Goal: Complete application form: Complete application form

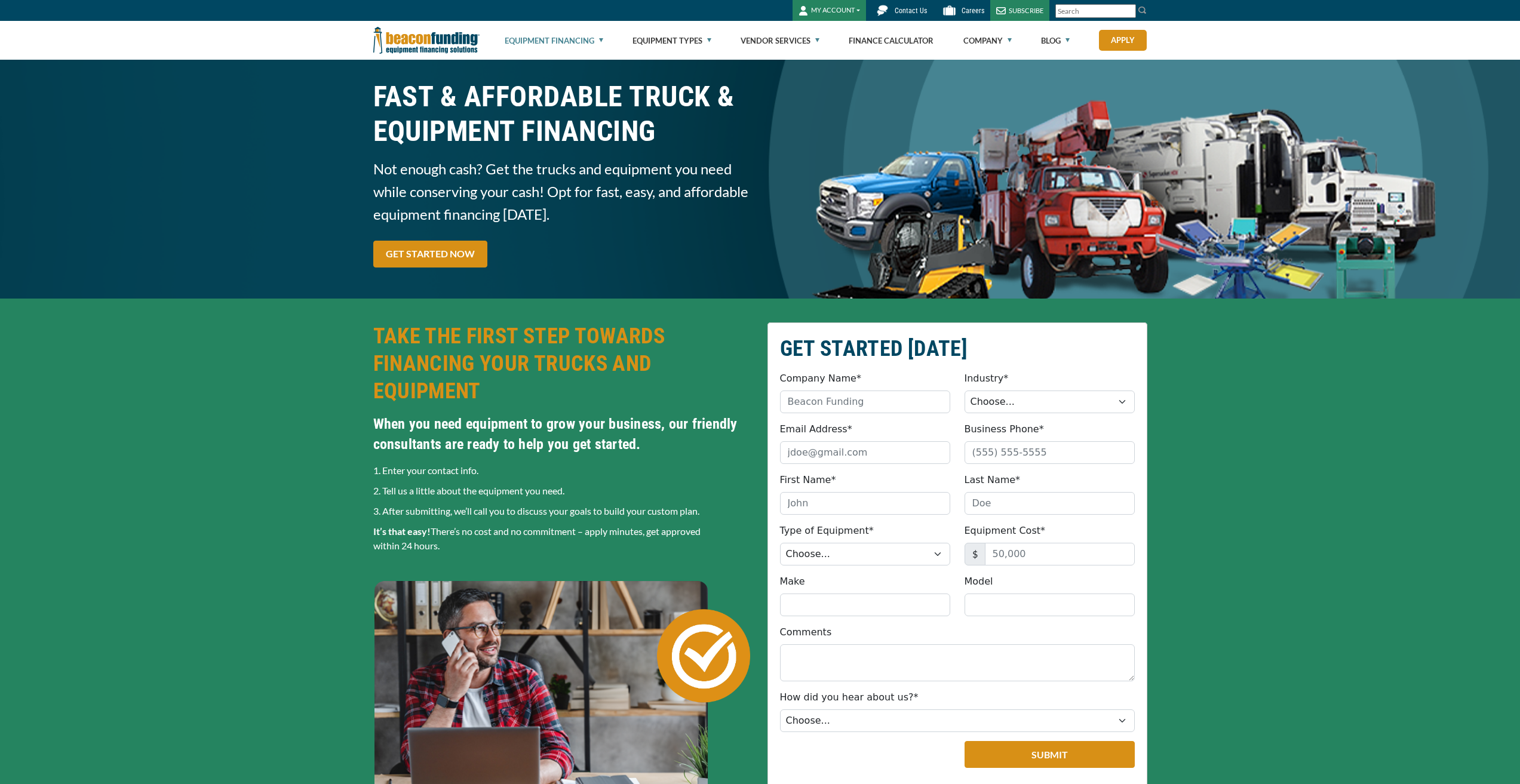
click at [599, 48] on link "Equipment Financing" at bounding box center [553, 41] width 99 height 38
click at [615, 36] on ul "Equipment Financing Financing Programs Flexible Financing Lease-To-Own Pre-appr…" at bounding box center [825, 40] width 643 height 39
click at [599, 40] on link "Equipment Financing" at bounding box center [553, 41] width 99 height 38
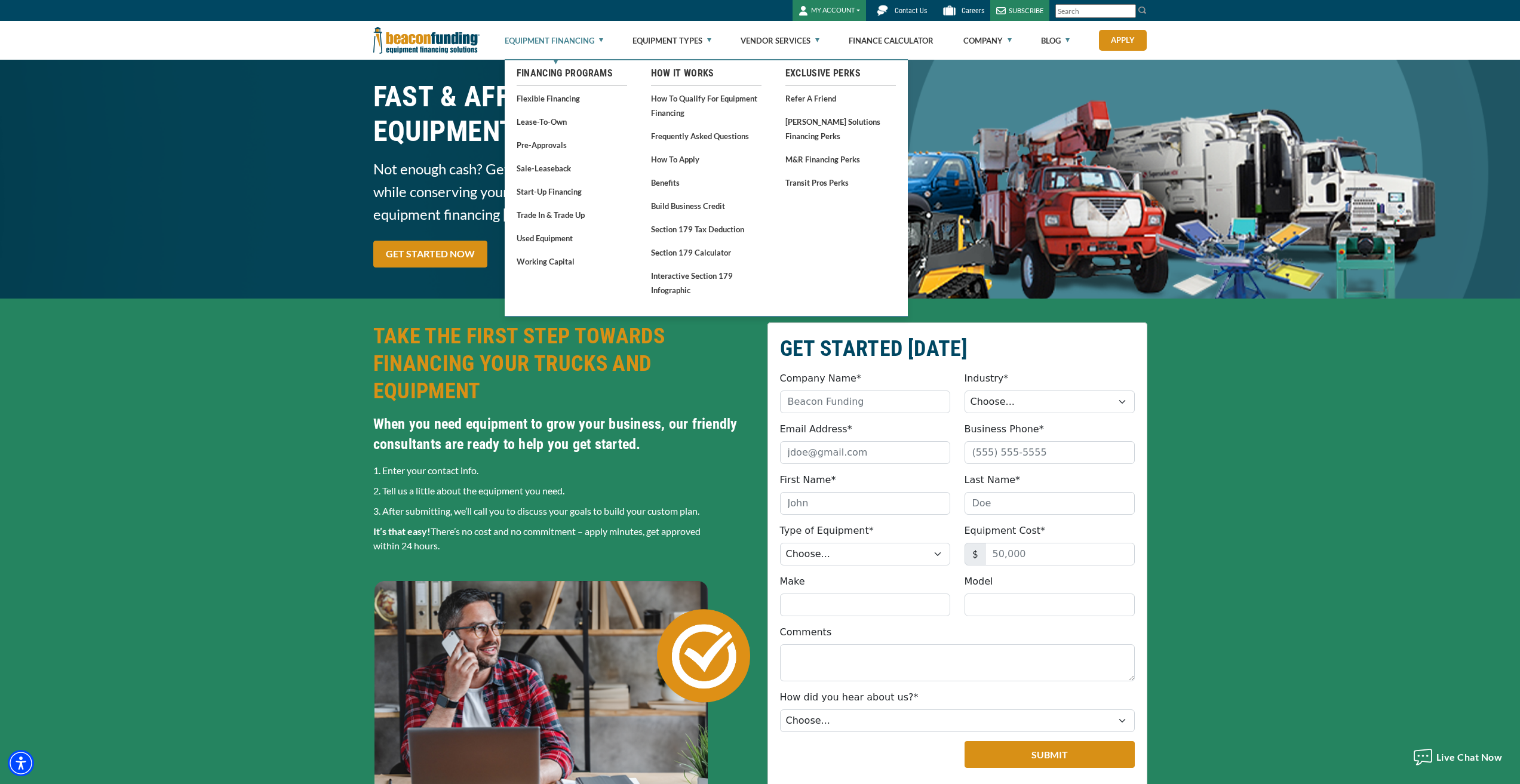
click at [533, 120] on link "Lease-To-Own" at bounding box center [572, 121] width 110 height 15
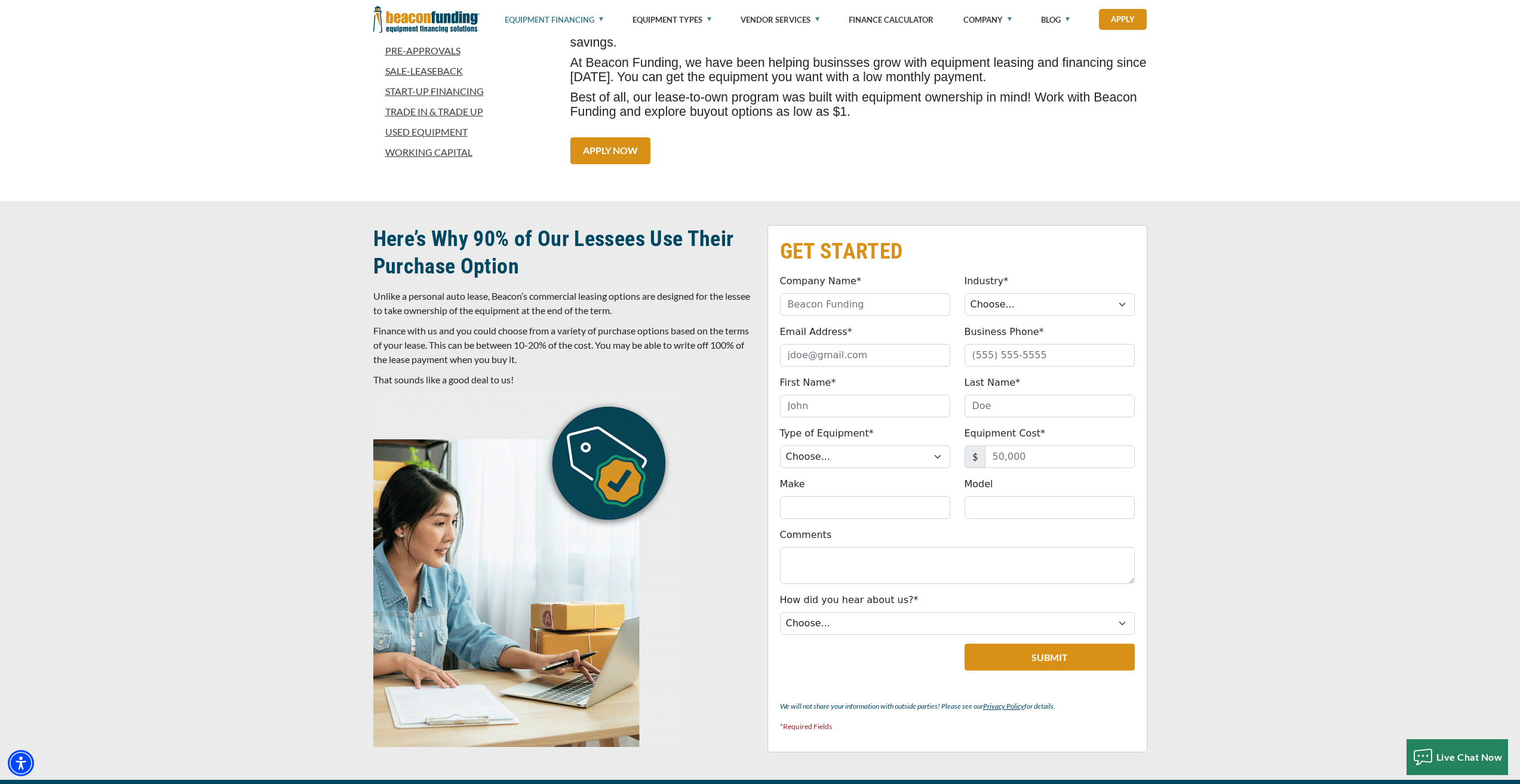
scroll to position [418, 0]
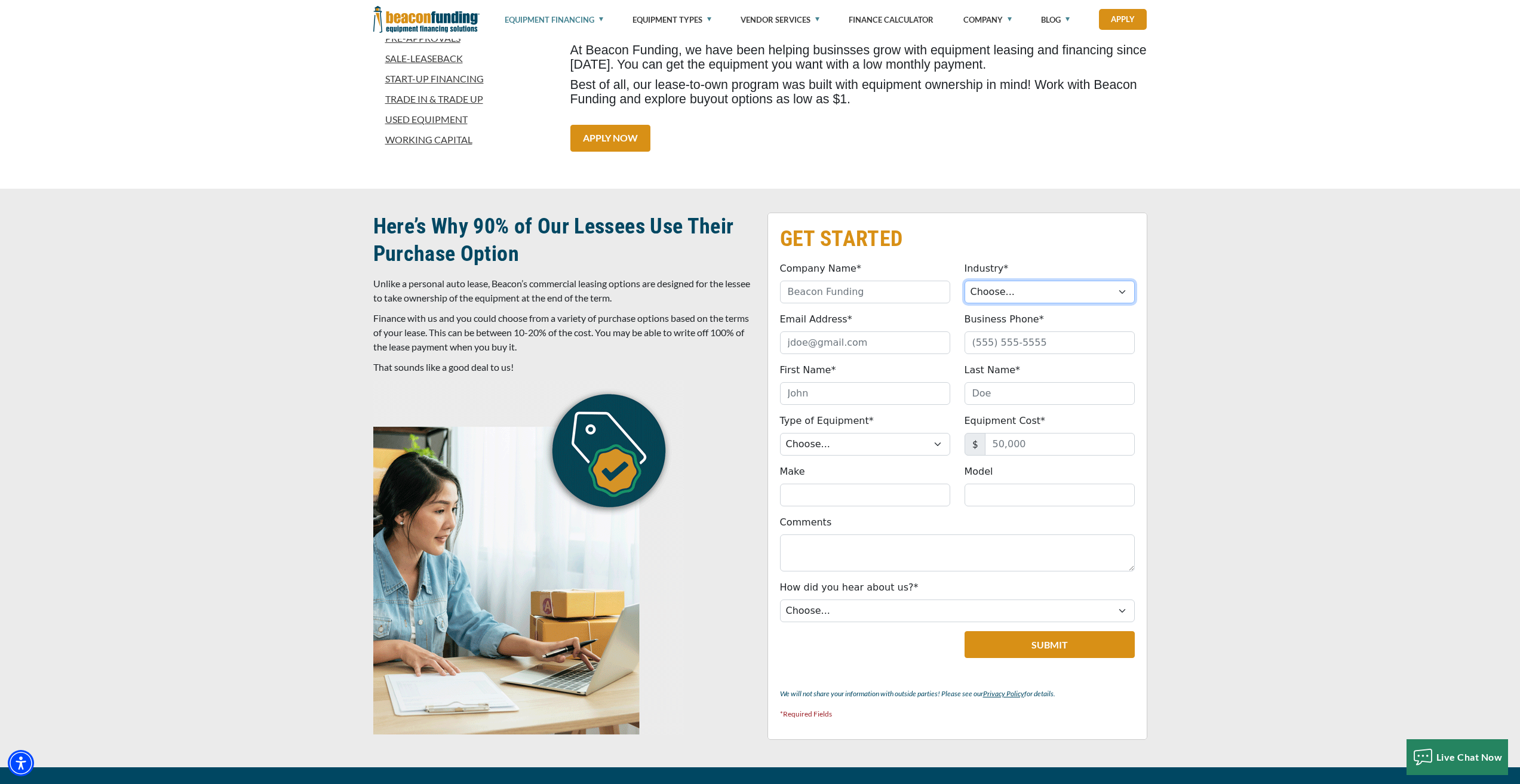
click at [1014, 298] on select "Choose... Towing Landscape/Hardscape Decorated Apparel Septic Light Constructio…" at bounding box center [1049, 292] width 170 height 23
select select "2"
click at [964, 281] on select "Choose... Towing Landscape/Hardscape Decorated Apparel Septic Light Constructio…" at bounding box center [1049, 292] width 170 height 23
click at [1022, 292] on select "Choose... Towing Landscape/Hardscape Decorated Apparel Septic Light Constructio…" at bounding box center [1049, 292] width 170 height 23
click at [1020, 294] on select "Choose... Towing Landscape/Hardscape Decorated Apparel Septic Light Constructio…" at bounding box center [1049, 292] width 170 height 23
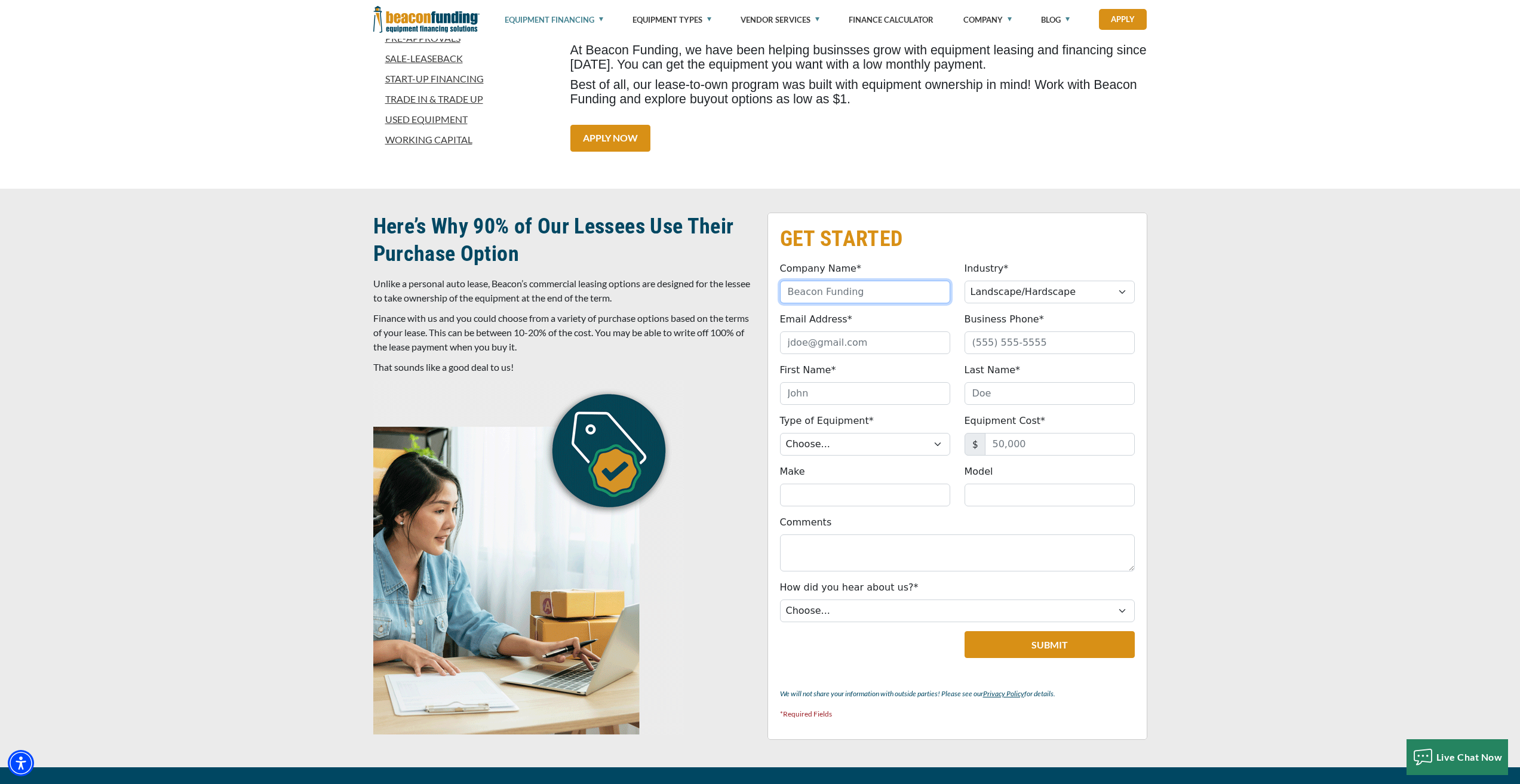
click at [840, 294] on input "Company Name*" at bounding box center [865, 292] width 170 height 23
type input "CAROLINA-METRO LANDSCAPE, INC"
type input "contact@carolinametrolandscape.com"
type input "7047856267"
type input "TRACY"
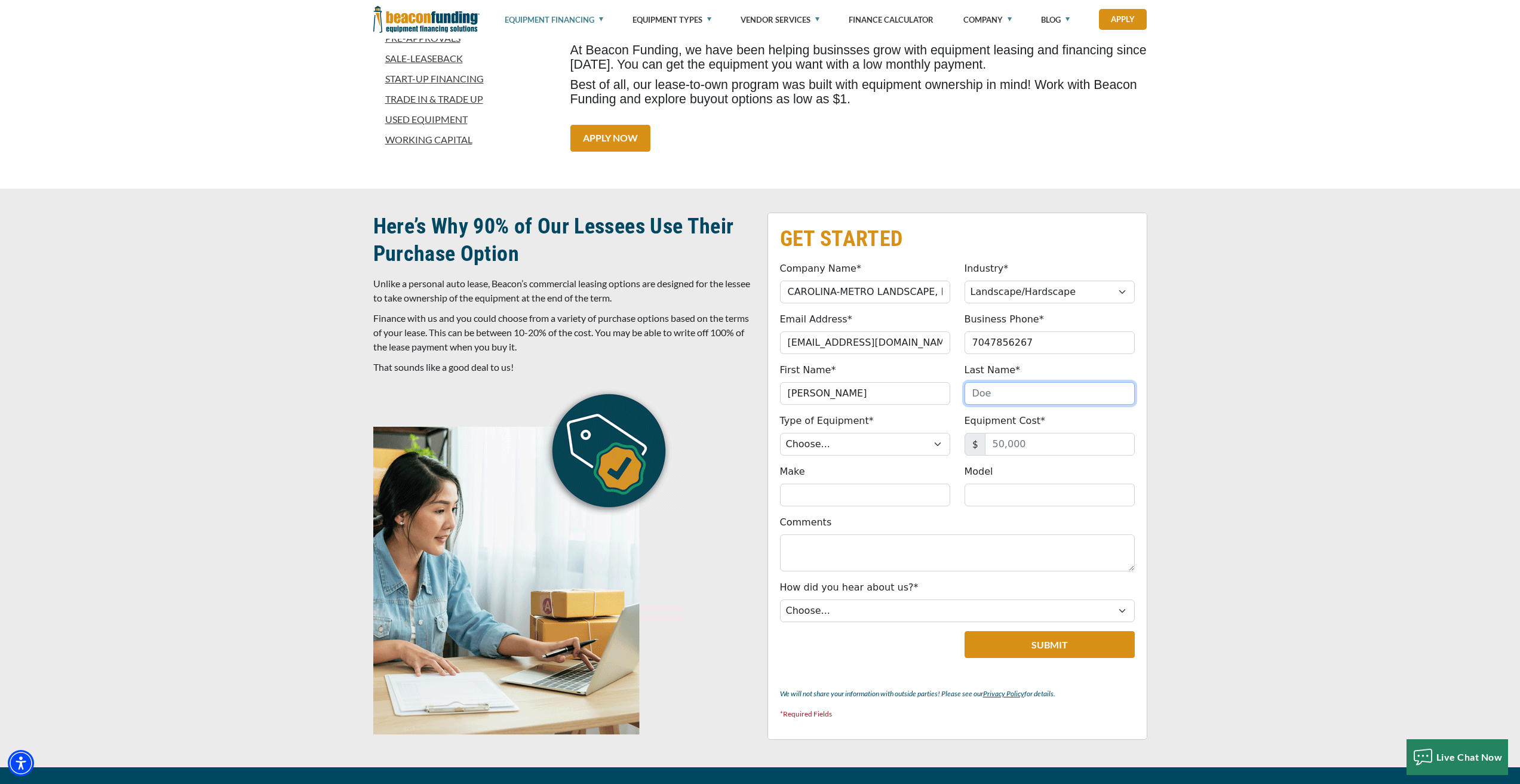
type input "BLACKWELL"
type input "(704) 785-6267"
click at [845, 438] on select "Choose... Backhoe Boom/Bucket Truck Chipper Commercial Mower Crane DTG/DTF Prin…" at bounding box center [865, 443] width 170 height 23
select select "23"
click at [780, 433] on select "Choose... Backhoe Boom/Bucket Truck Chipper Commercial Mower Crane DTG/DTF Prin…" at bounding box center [865, 443] width 170 height 23
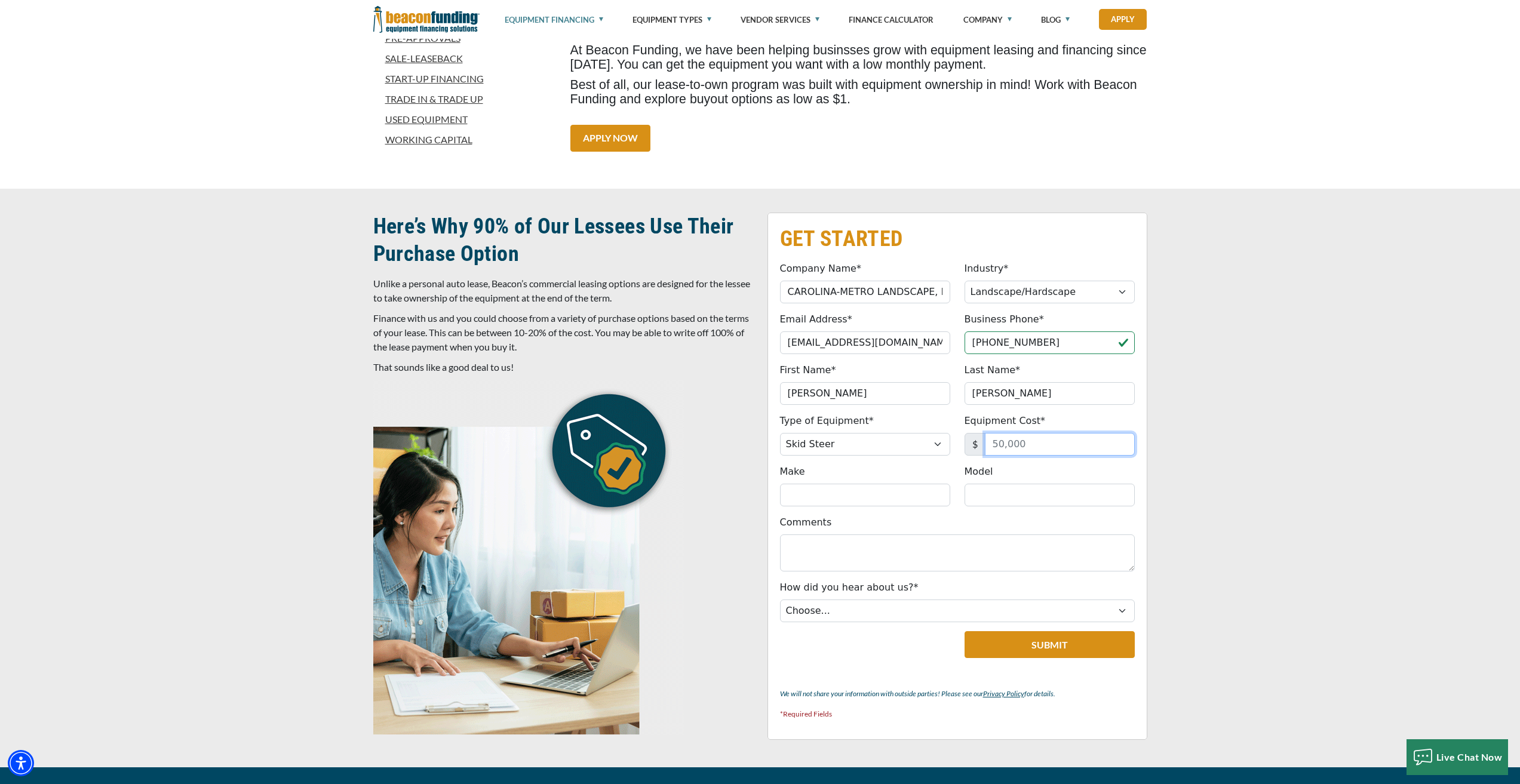
click at [1035, 448] on input "Equipment Cost*" at bounding box center [1060, 443] width 150 height 23
type input "38,000"
click at [851, 501] on input "Make" at bounding box center [865, 494] width 170 height 23
type input "d"
type input "DEERE"
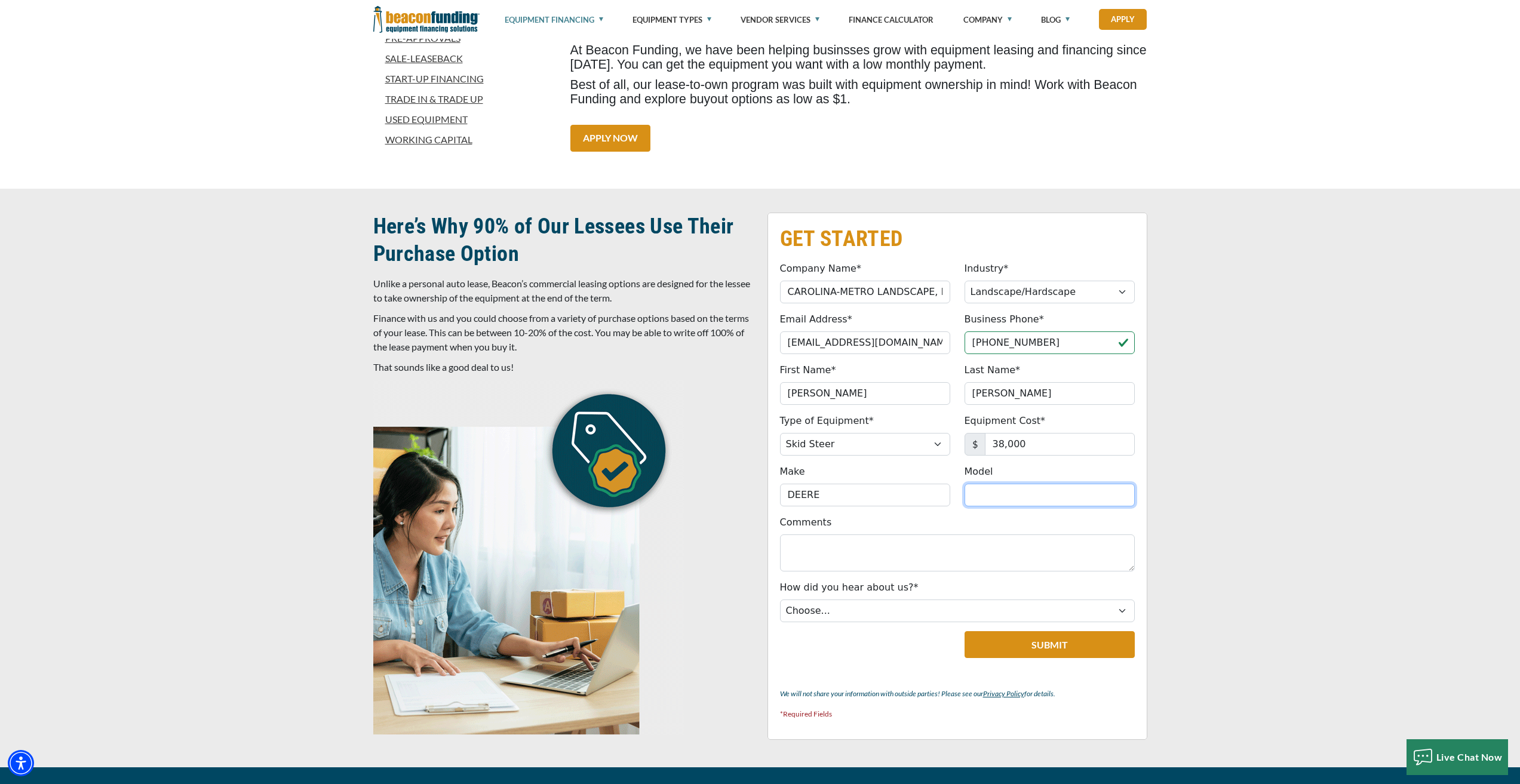
click at [1001, 500] on input "Model" at bounding box center [1049, 494] width 170 height 23
type input "333G"
click at [823, 610] on select "Choose... Internet Search Vendor Referral Word of Mouth Client Referral Email E…" at bounding box center [957, 610] width 355 height 23
click at [780, 599] on select "Choose... Internet Search Vendor Referral Word of Mouth Client Referral Email E…" at bounding box center [957, 610] width 355 height 23
click at [872, 608] on select "Choose... Internet Search Vendor Referral Word of Mouth Client Referral Email E…" at bounding box center [957, 610] width 355 height 23
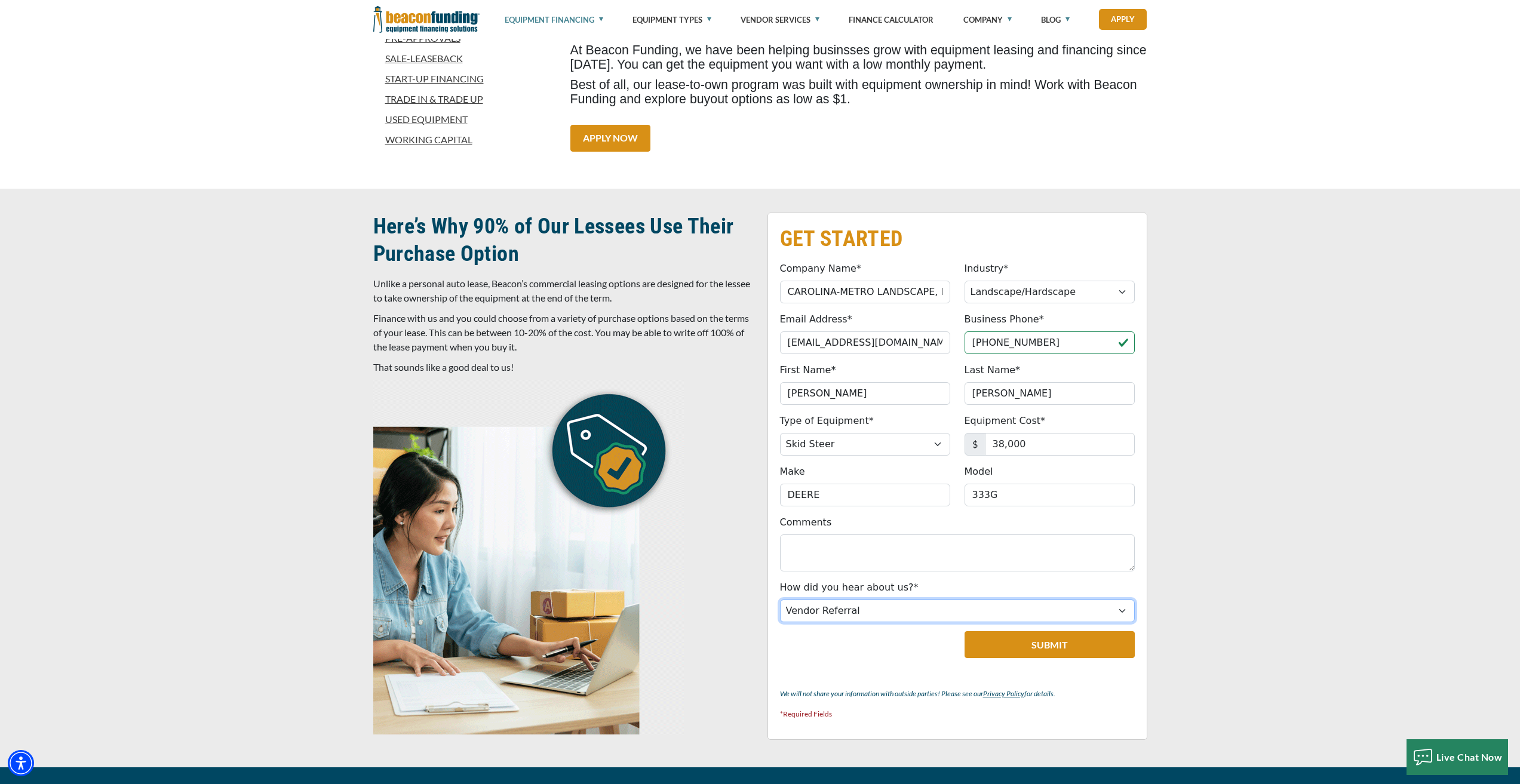
select select "5"
click at [780, 599] on select "Choose... Internet Search Vendor Referral Word of Mouth Client Referral Email E…" at bounding box center [957, 610] width 355 height 23
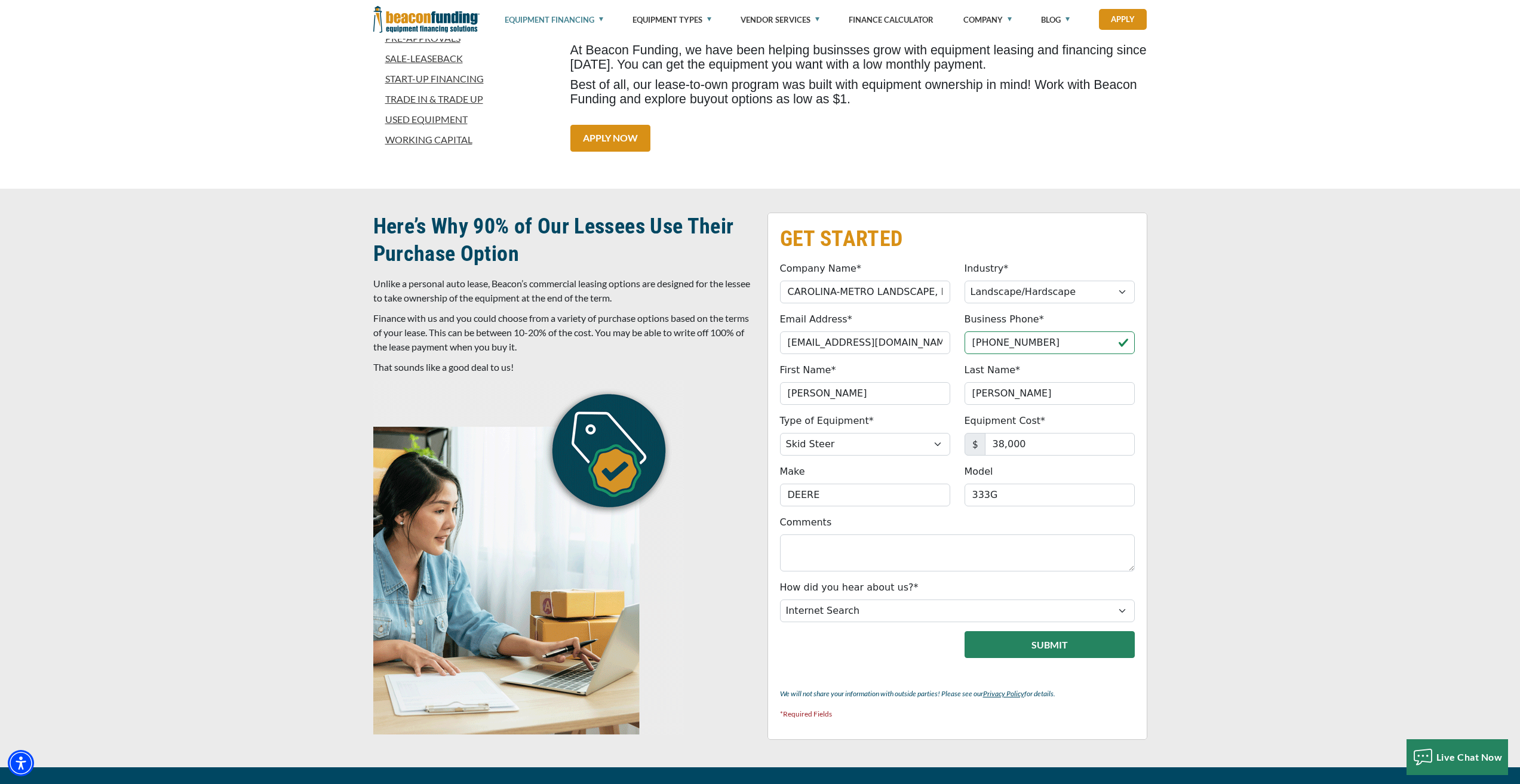
click at [1059, 653] on button "Submit" at bounding box center [1049, 644] width 170 height 27
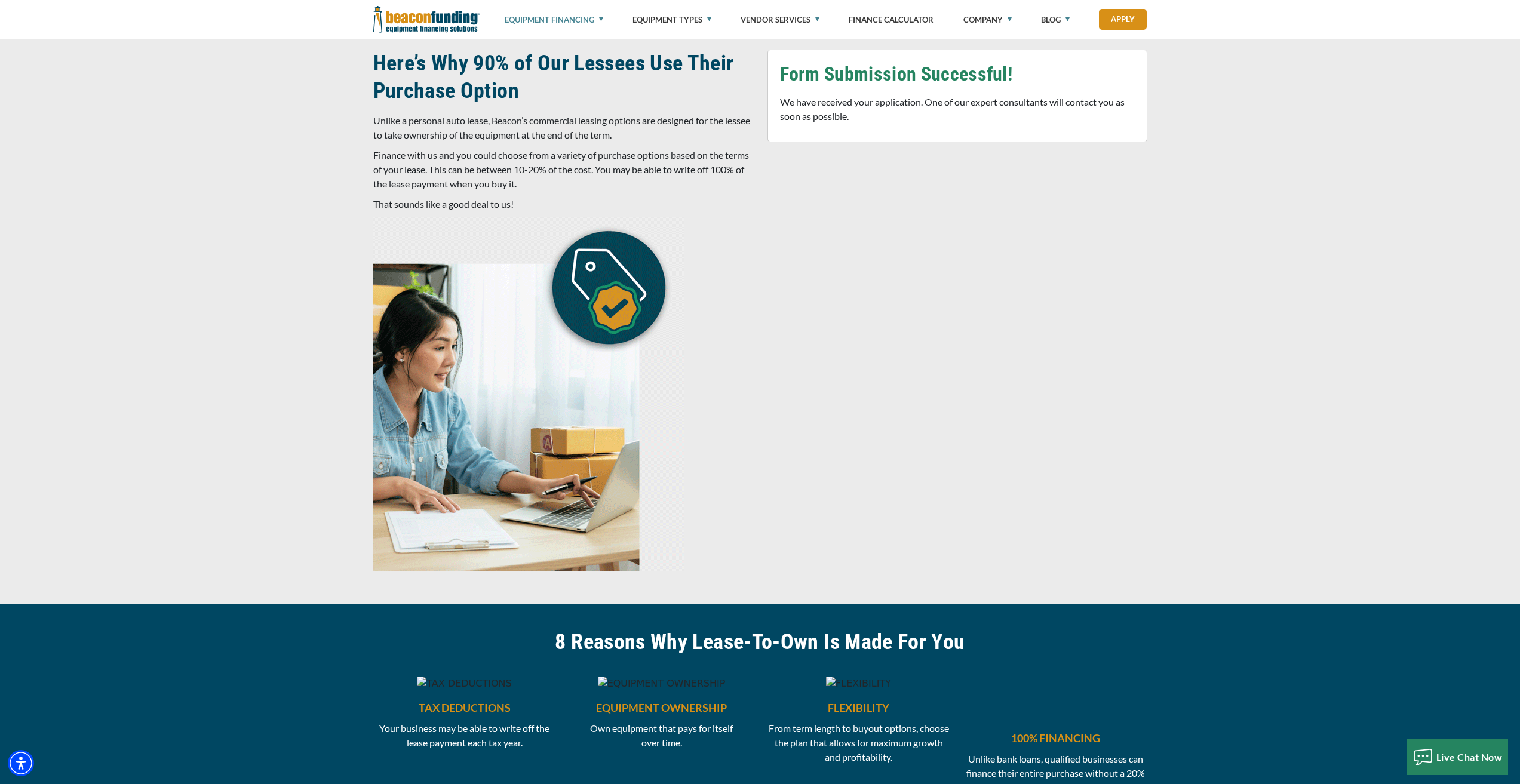
scroll to position [583, 0]
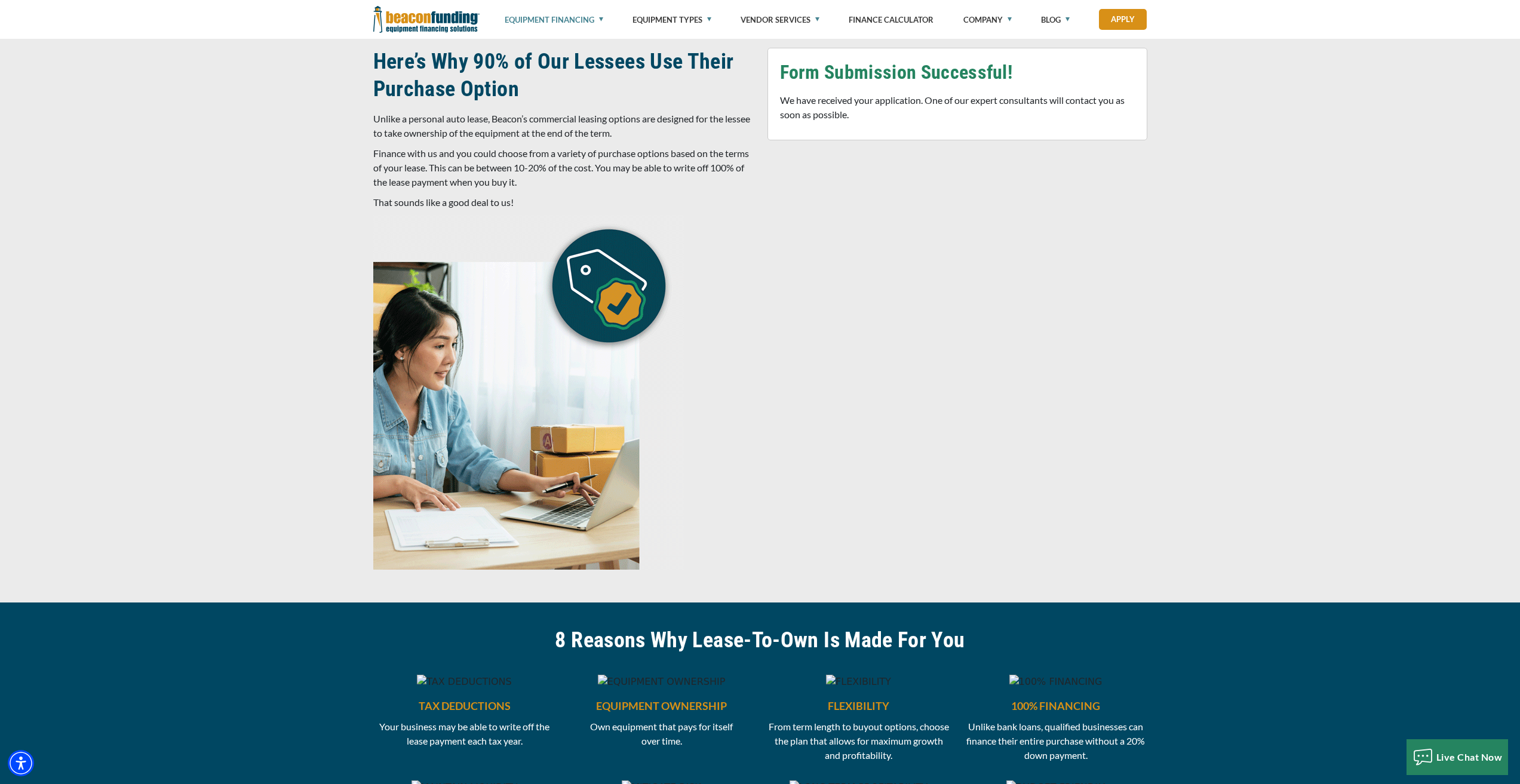
drag, startPoint x: 1421, startPoint y: 0, endPoint x: 793, endPoint y: 518, distance: 814.1
click at [793, 518] on div "GET STARTED Company Name* CAROLINA-METRO LANDSCAPE, INC Please provide a valid …" at bounding box center [957, 313] width 394 height 530
